Goal: Task Accomplishment & Management: Use online tool/utility

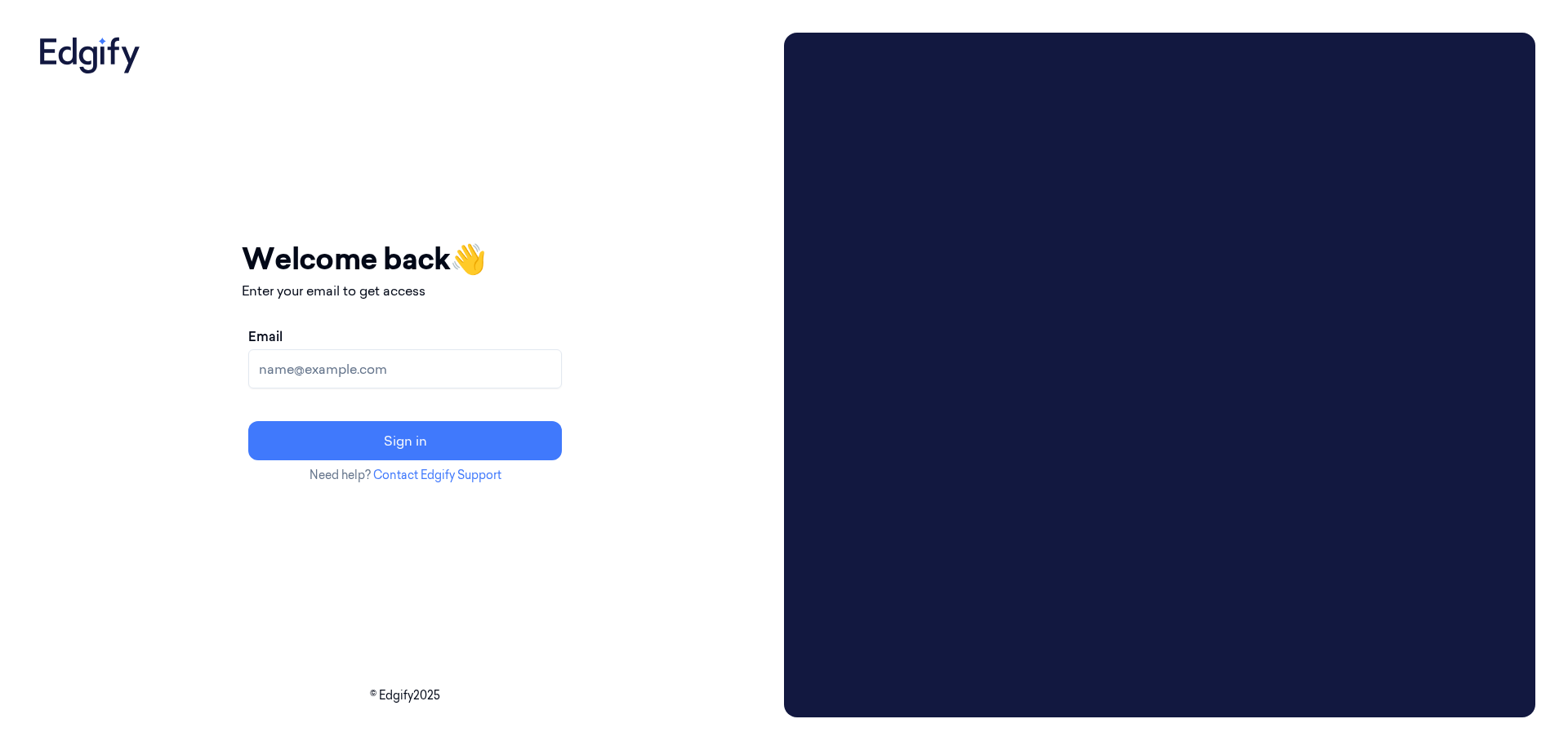
type input "[EMAIL_ADDRESS][DOMAIN_NAME]"
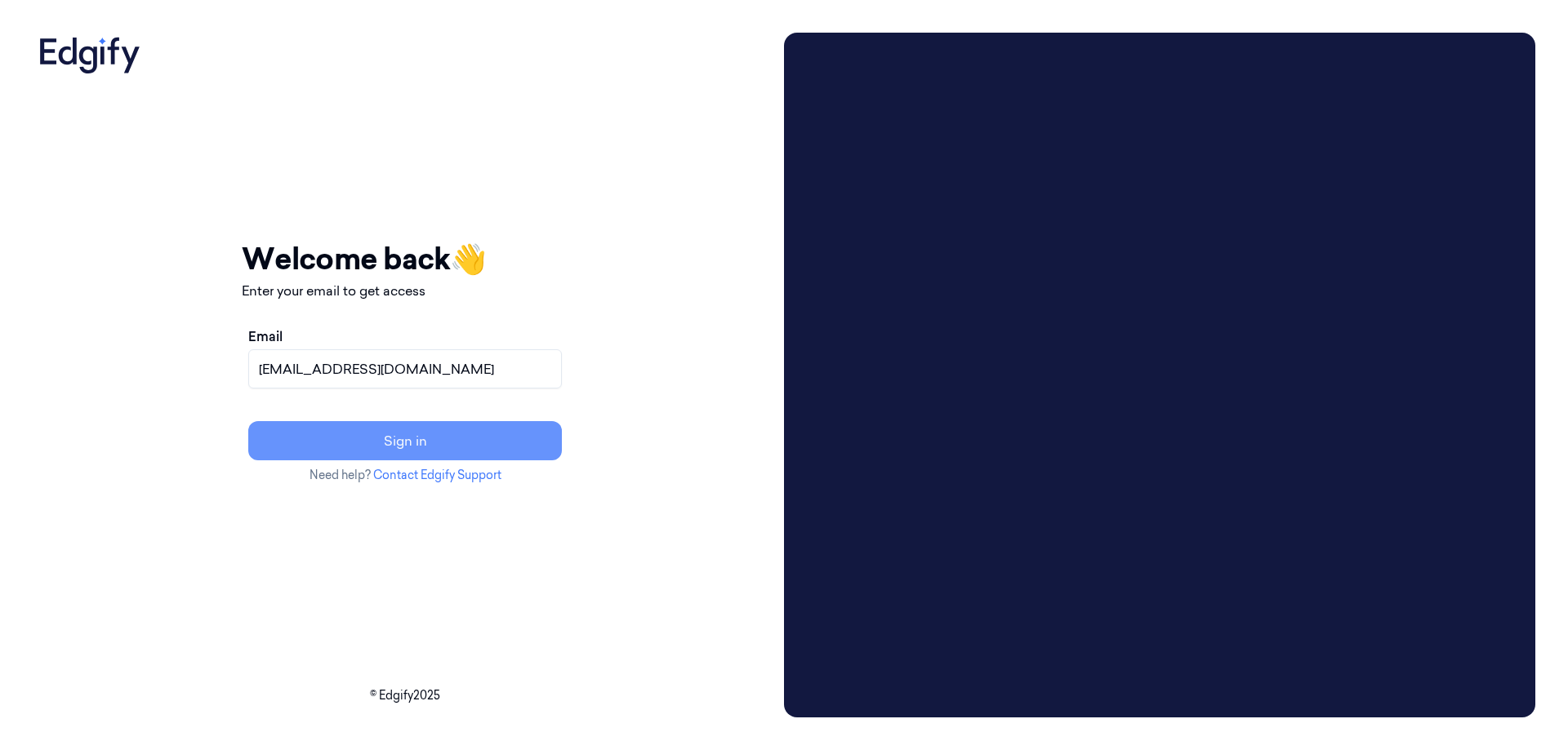
click at [432, 437] on button "Sign in" at bounding box center [405, 441] width 314 height 39
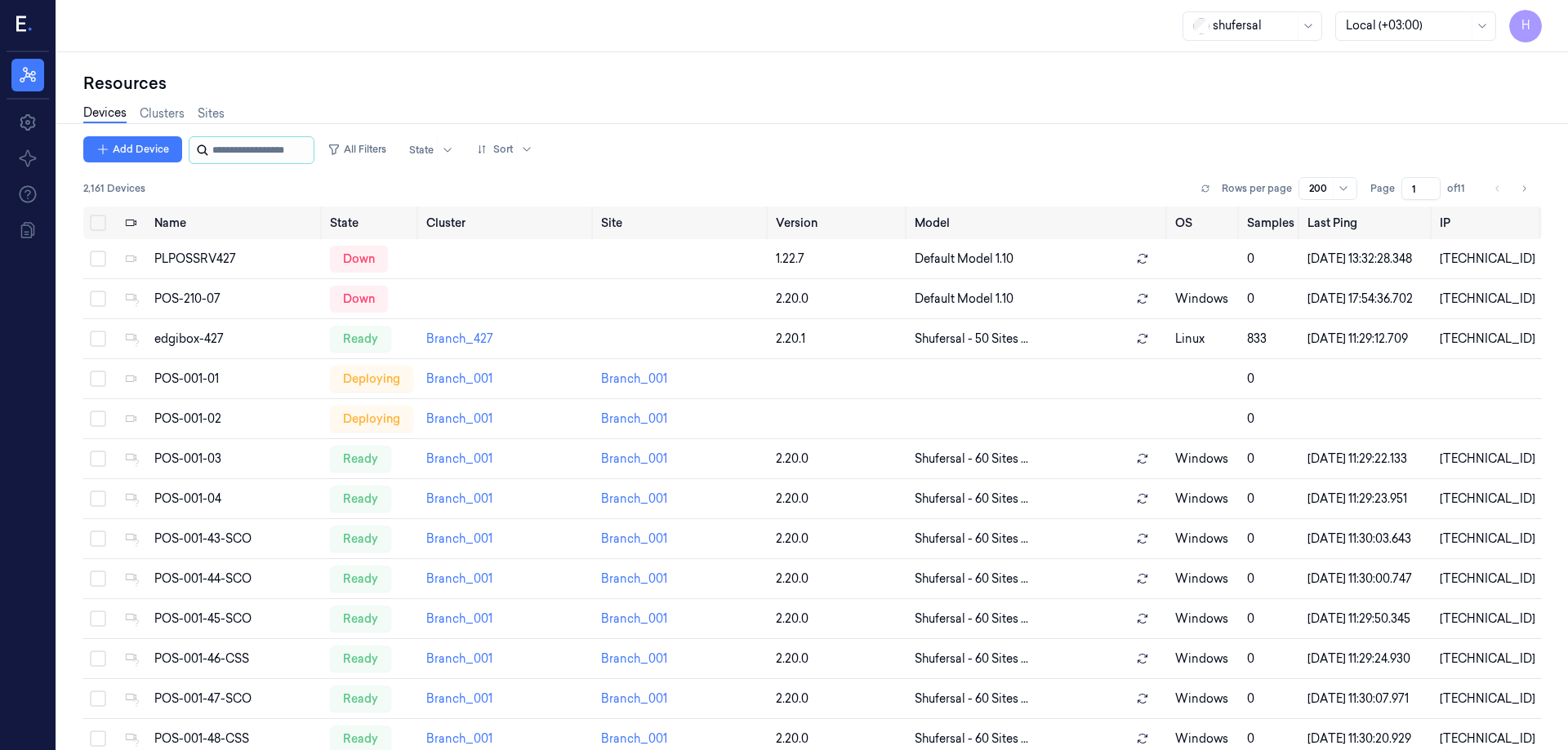
click at [241, 151] on input "string" at bounding box center [261, 149] width 98 height 26
type input "****"
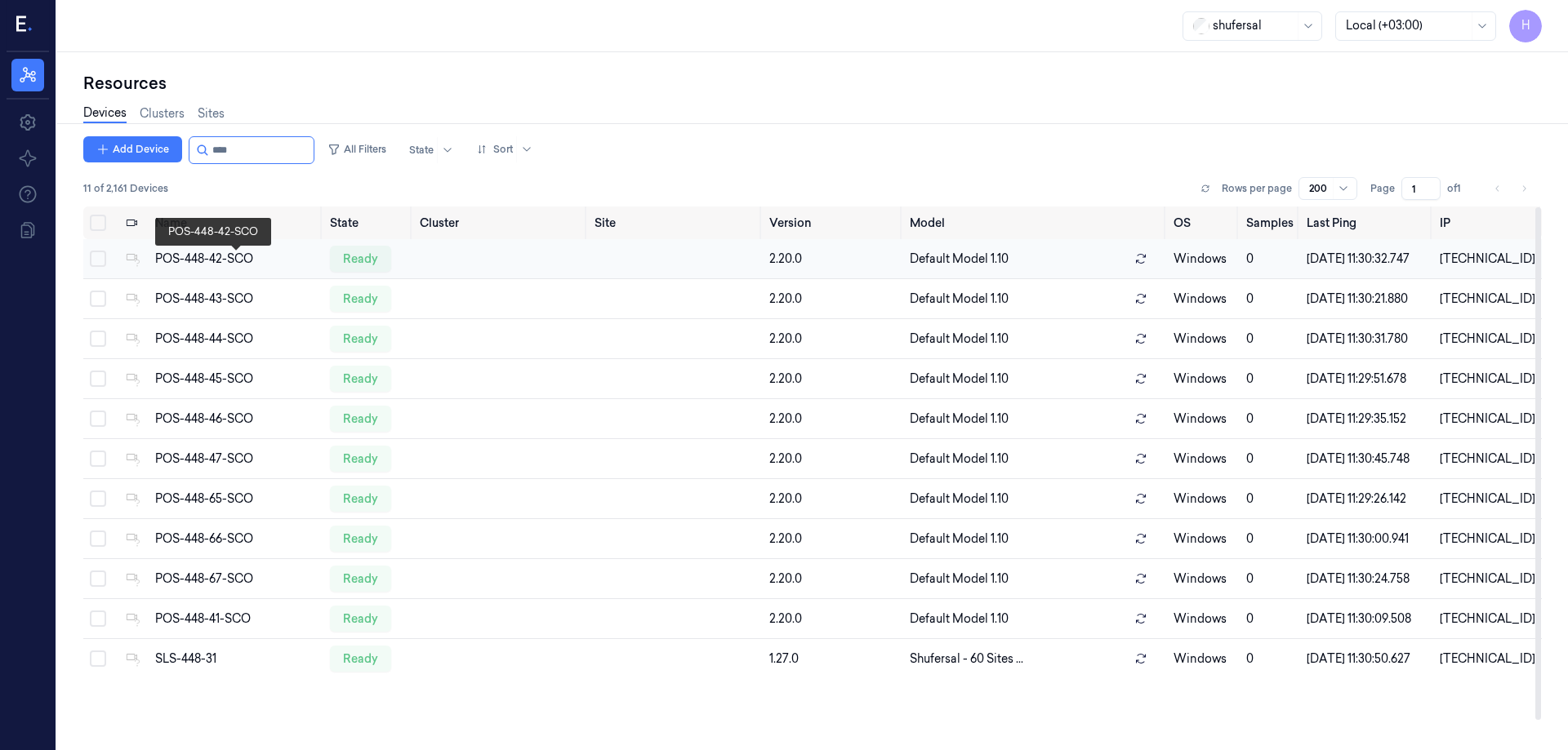
click at [221, 263] on div "POS-448-42-SCO" at bounding box center [236, 259] width 162 height 17
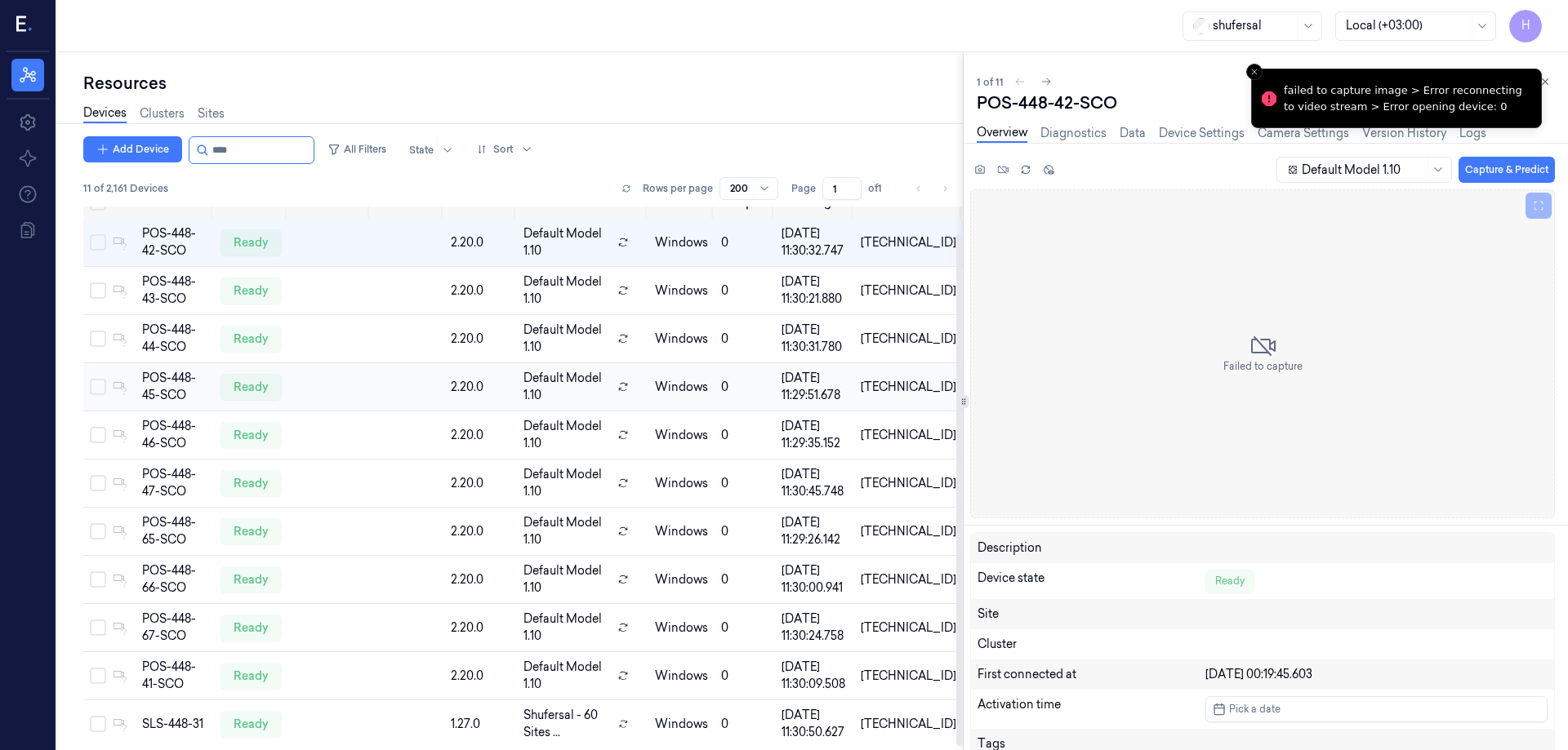
scroll to position [31, 0]
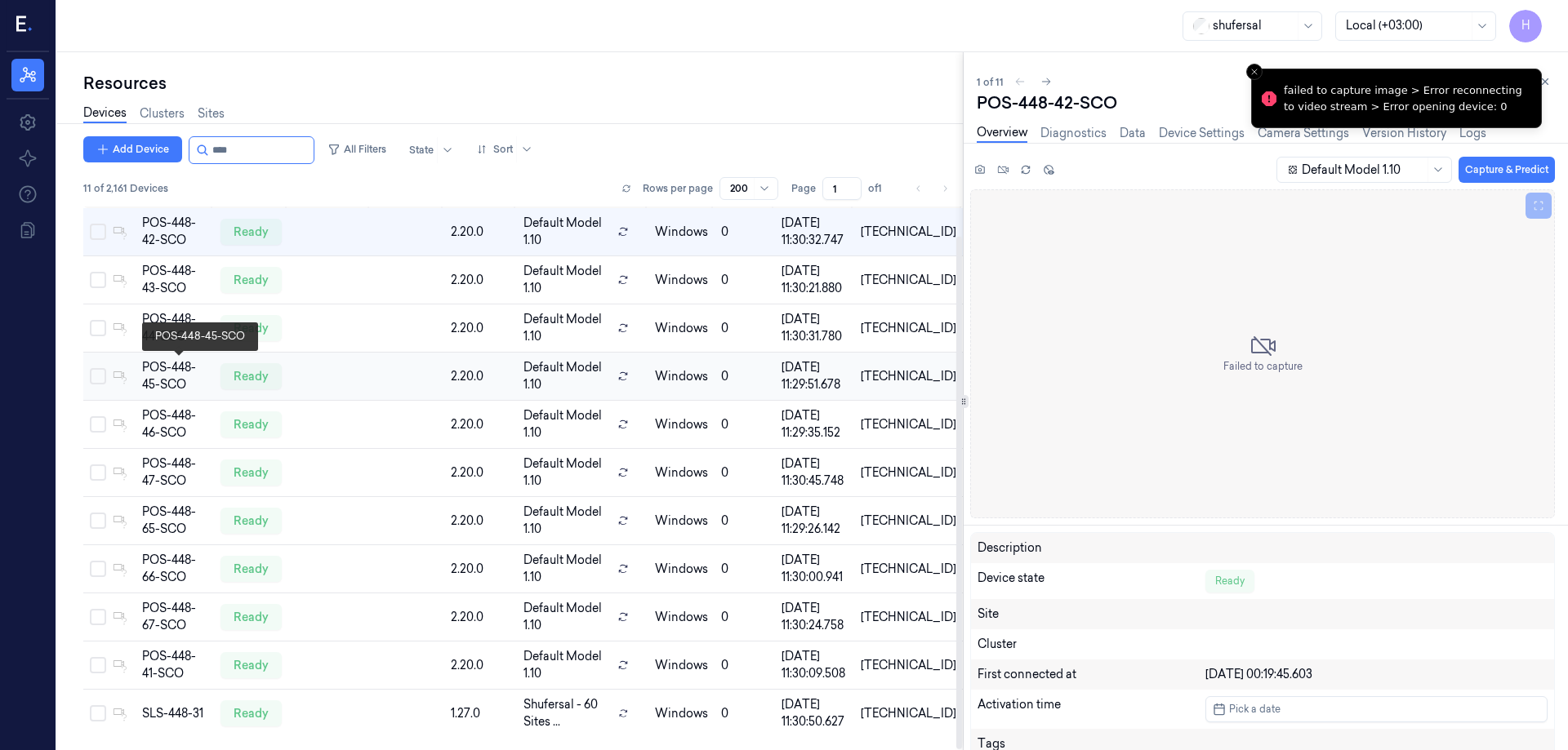
click at [180, 375] on div "POS-448-45-SCO" at bounding box center [175, 376] width 65 height 35
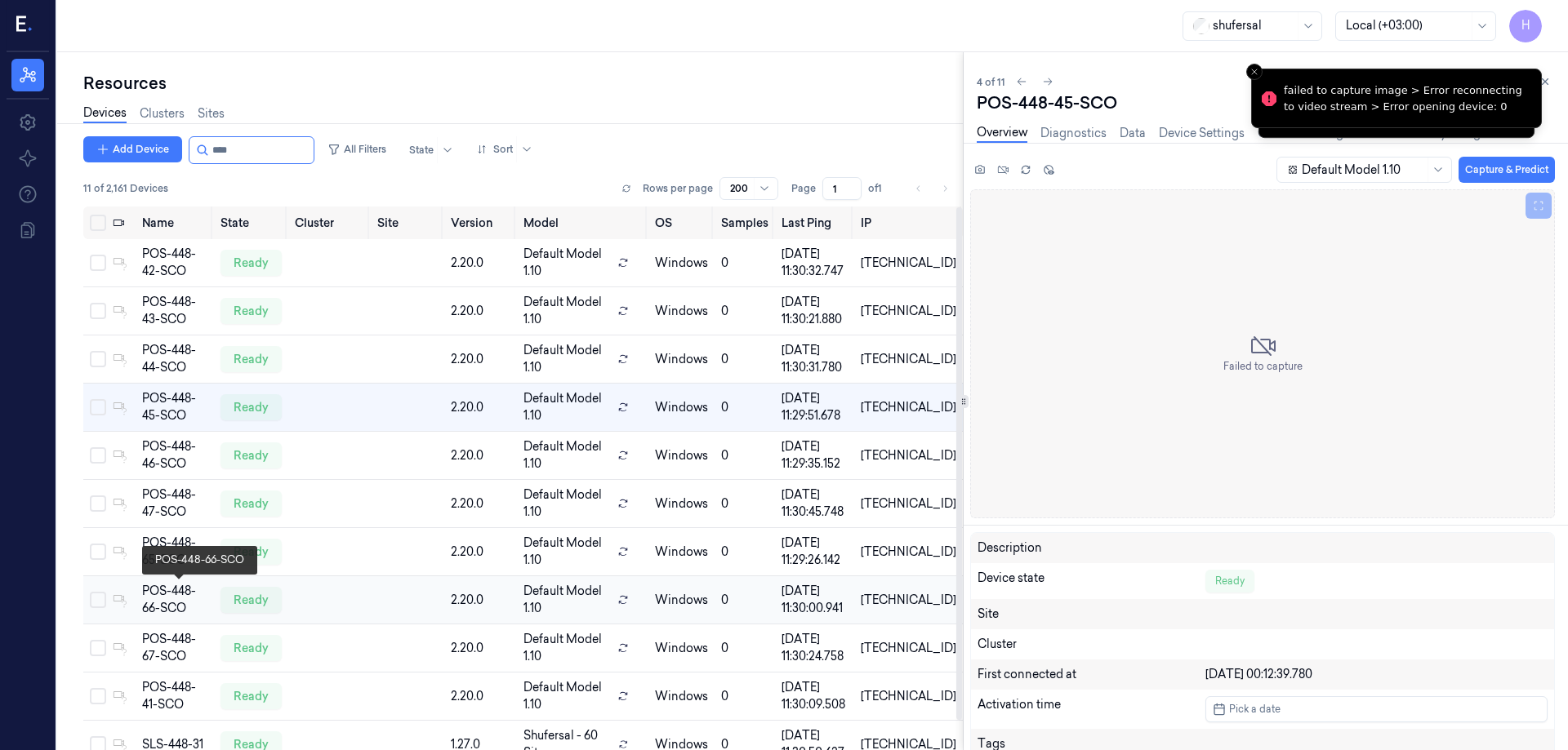
click at [191, 607] on div "POS-448-66-SCO" at bounding box center [175, 600] width 65 height 35
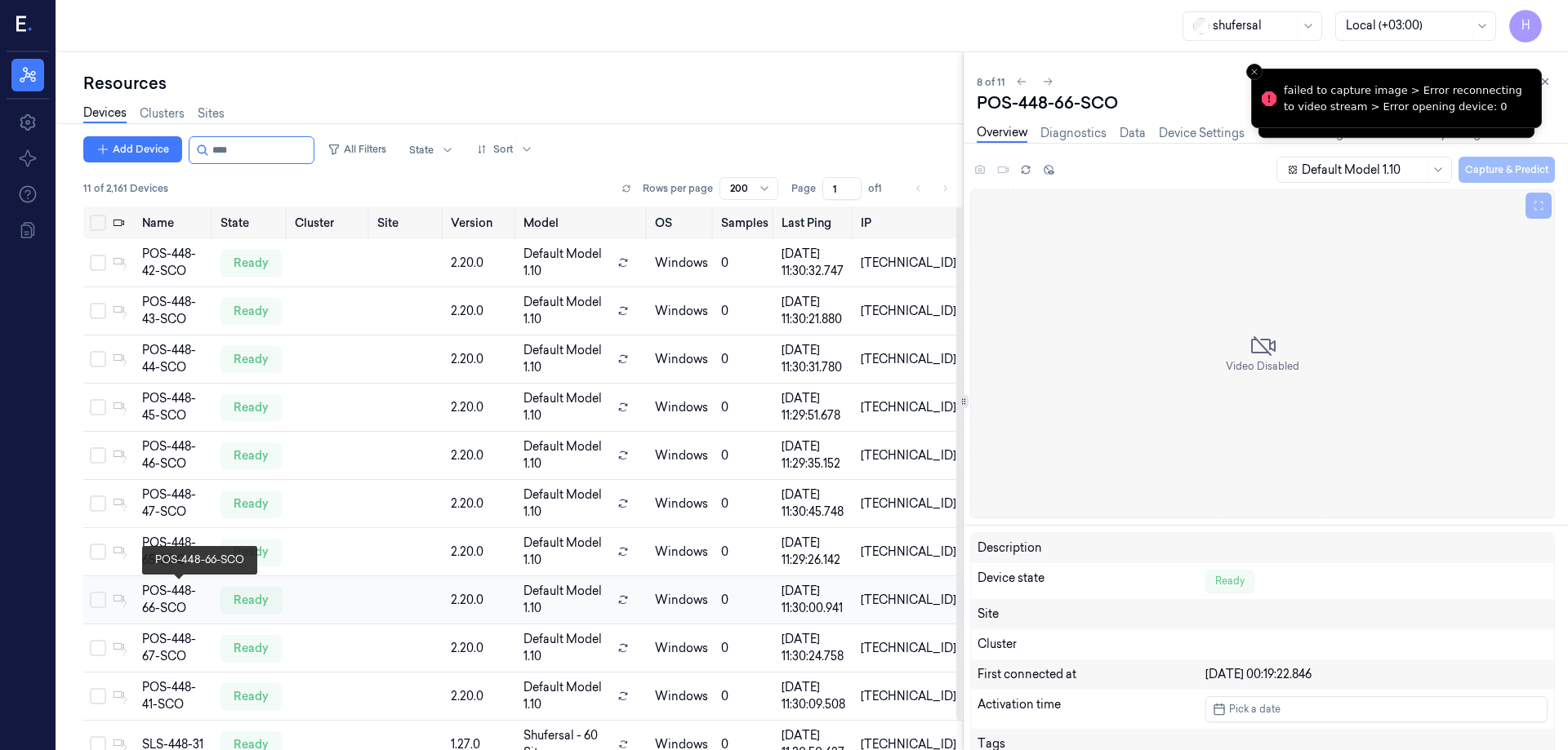
scroll to position [31, 0]
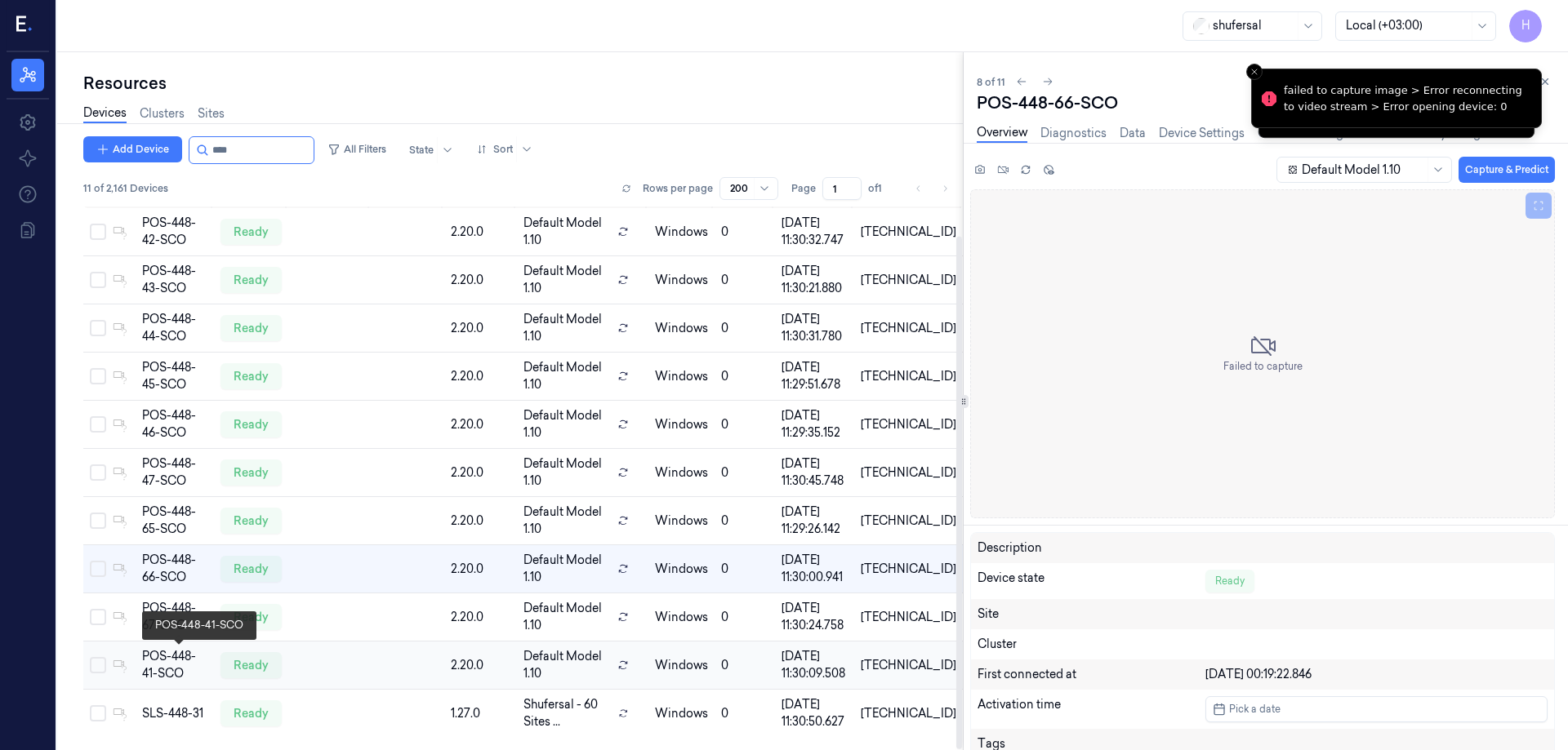
click at [186, 673] on div "POS-448-41-SCO" at bounding box center [175, 665] width 65 height 35
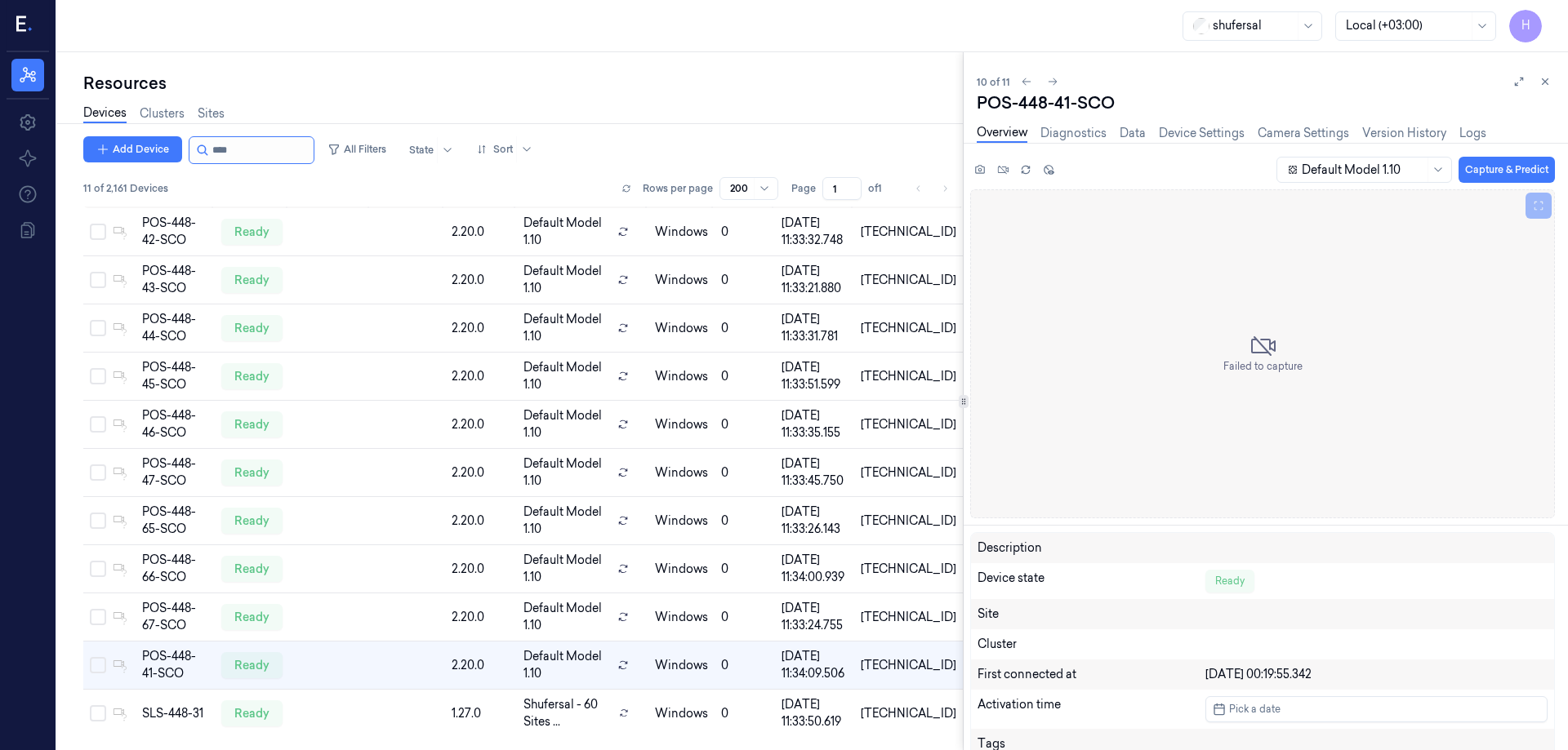
drag, startPoint x: 262, startPoint y: 142, endPoint x: 187, endPoint y: 145, distance: 75.1
click at [189, 145] on div at bounding box center [251, 150] width 126 height 28
type input "****"
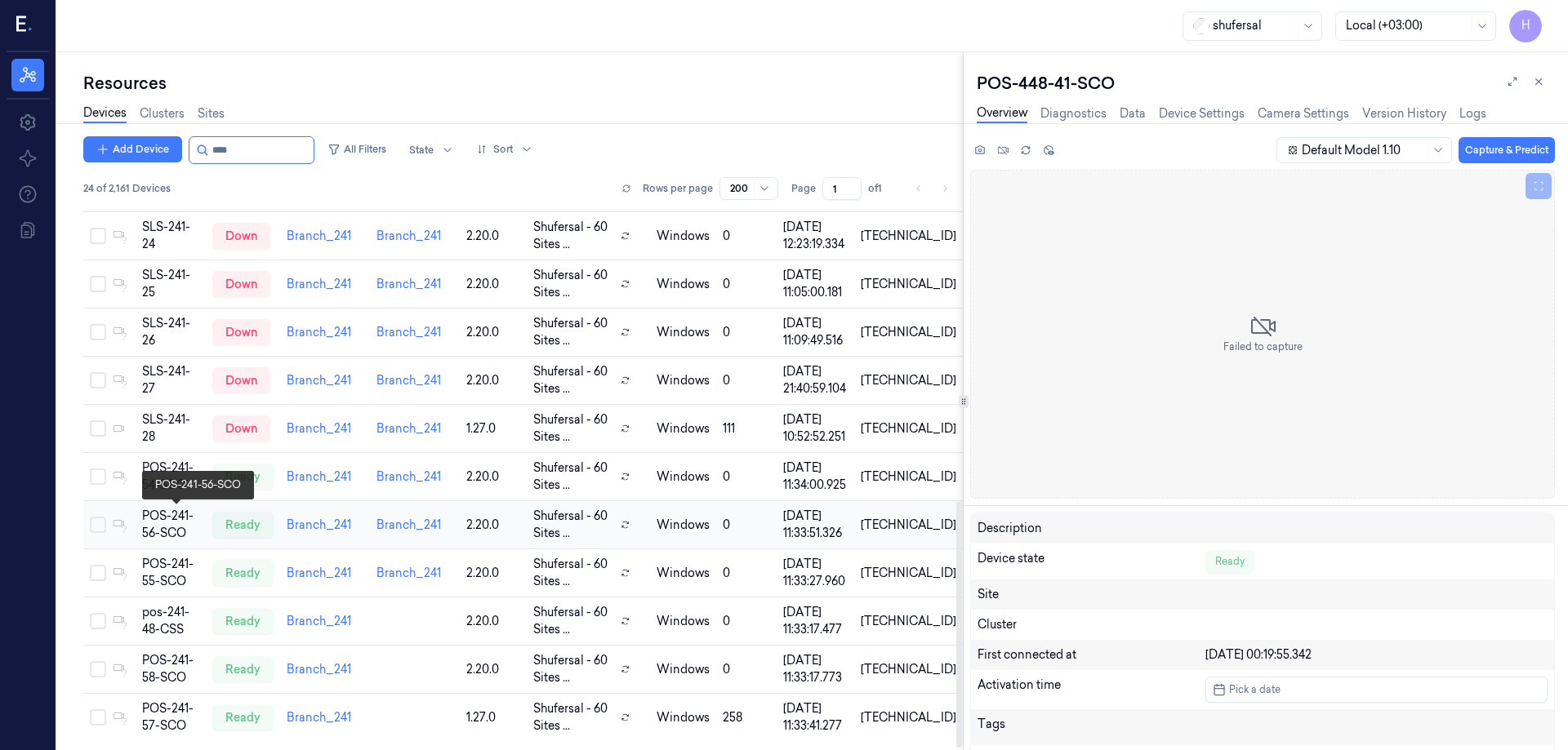
scroll to position [658, 0]
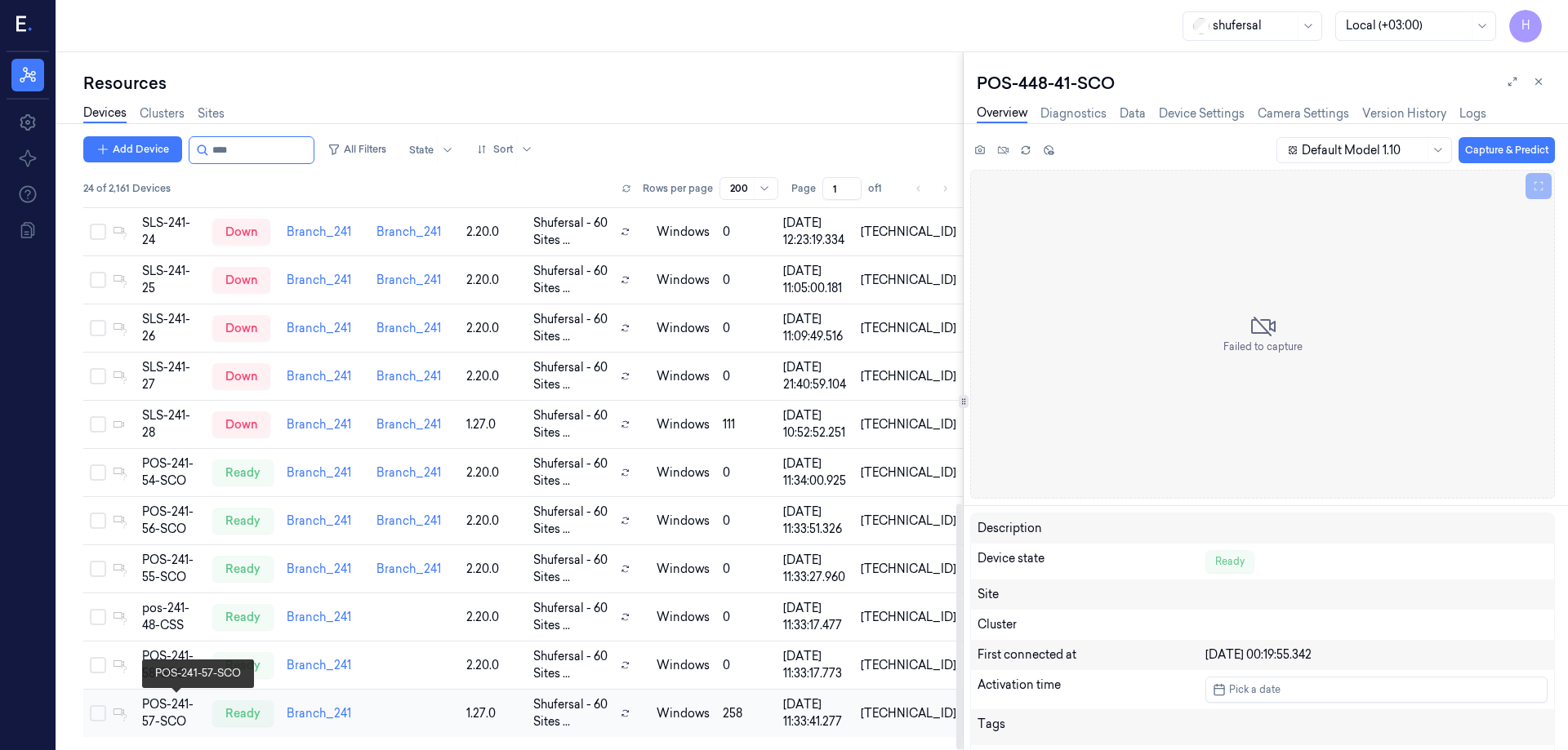
click at [173, 708] on div "POS-241-57-SCO" at bounding box center [170, 713] width 57 height 35
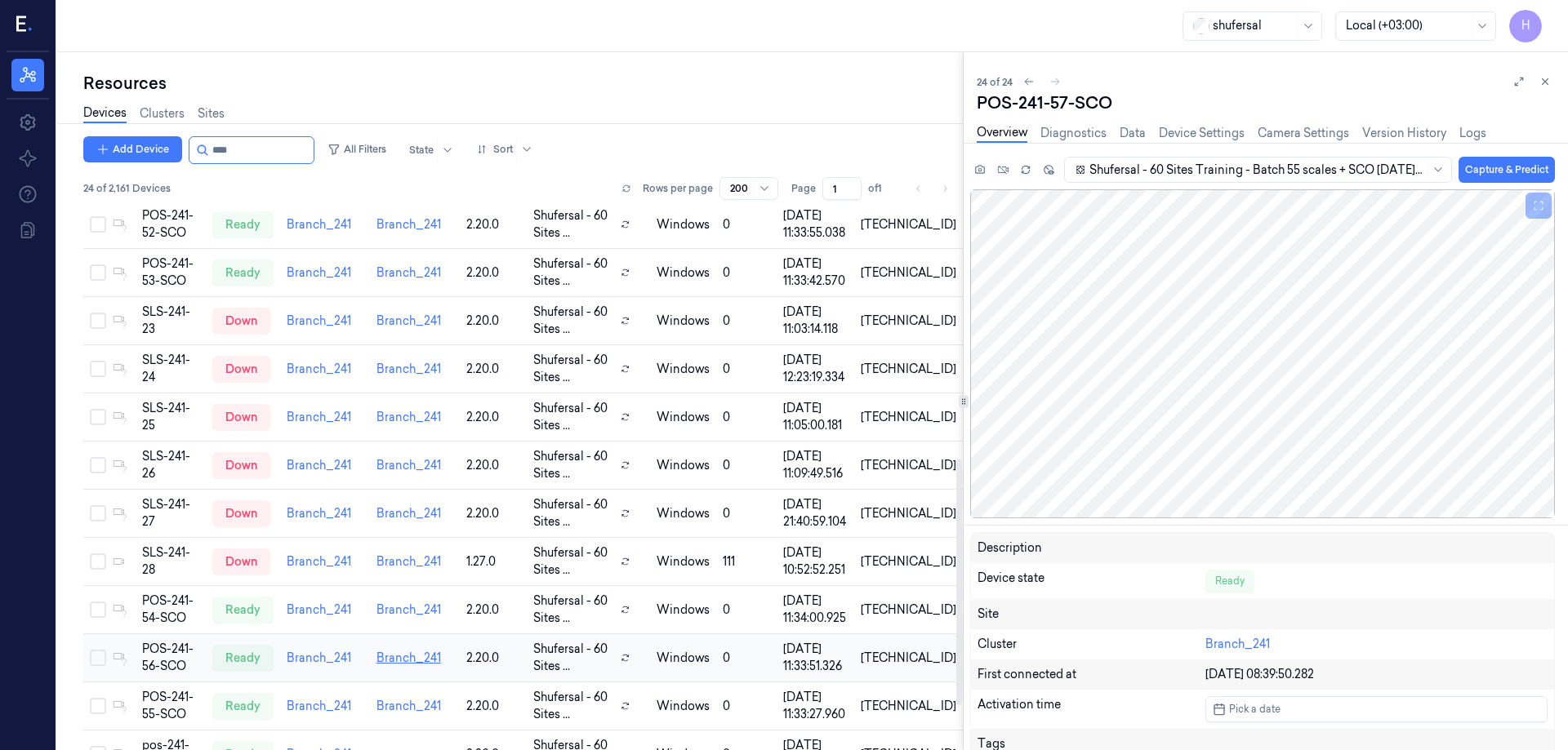
scroll to position [658, 0]
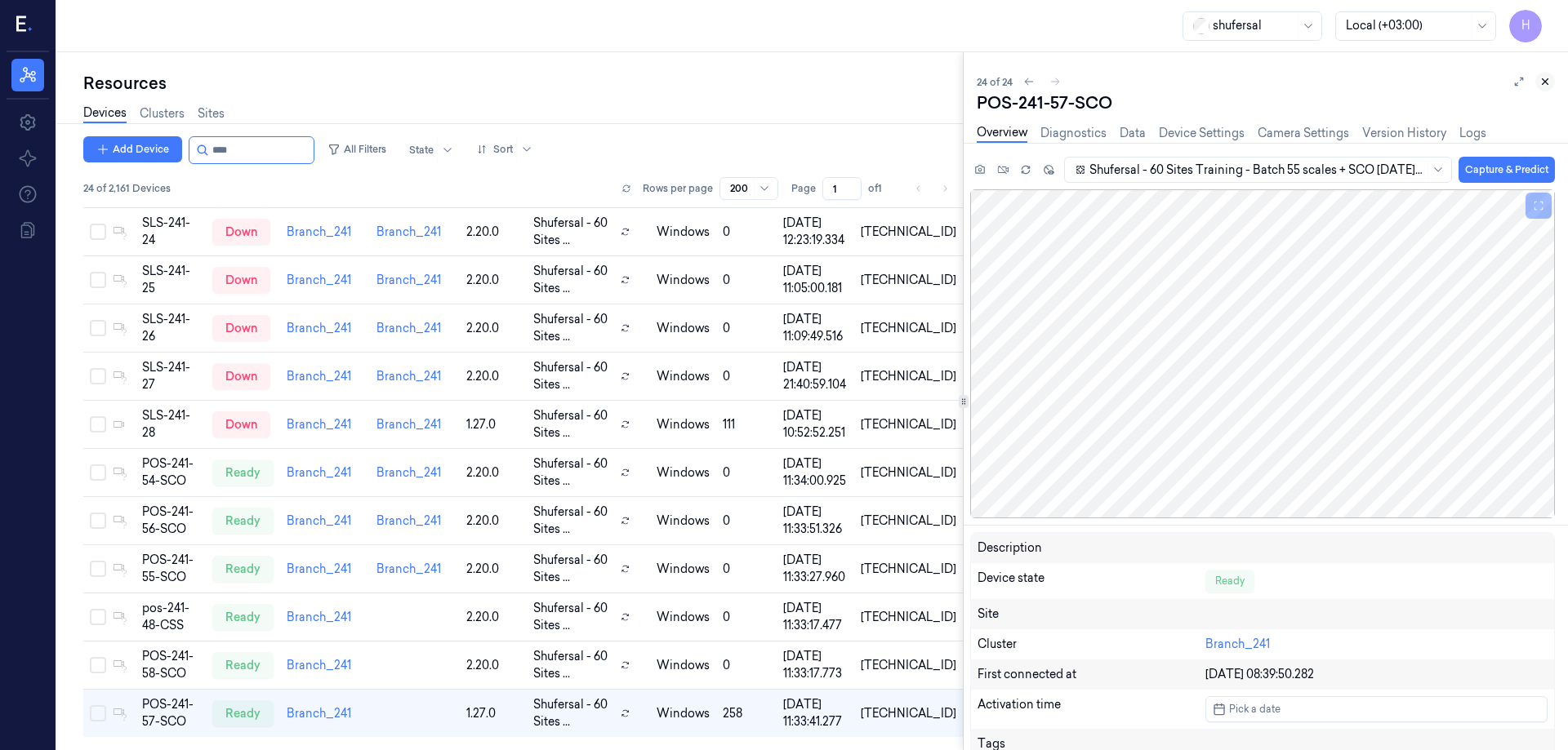
click at [1549, 81] on icon at bounding box center [1545, 82] width 12 height 12
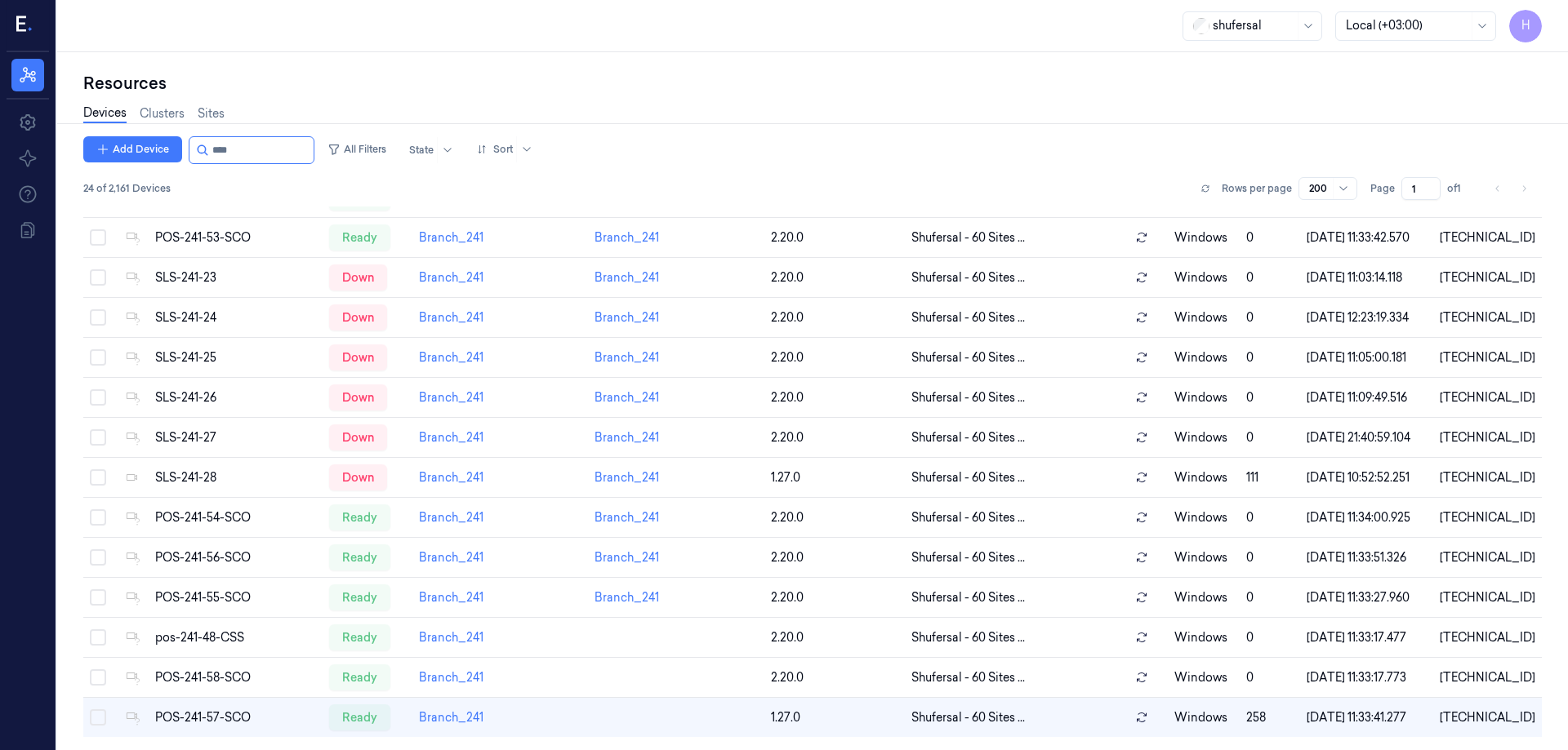
scroll to position [649, 0]
click at [880, 91] on div "Resources" at bounding box center [812, 84] width 1458 height 23
